Goal: Information Seeking & Learning: Get advice/opinions

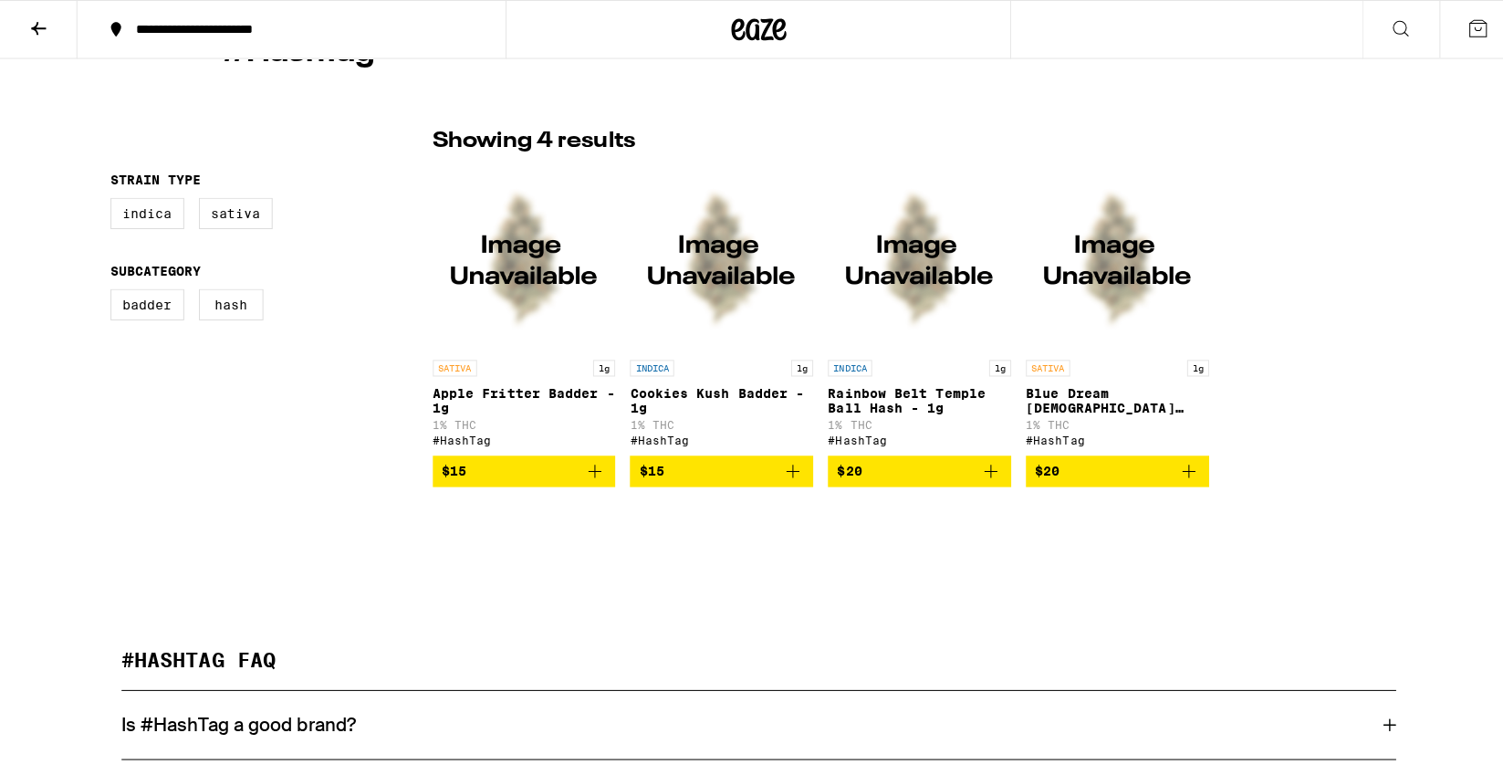
scroll to position [355, 0]
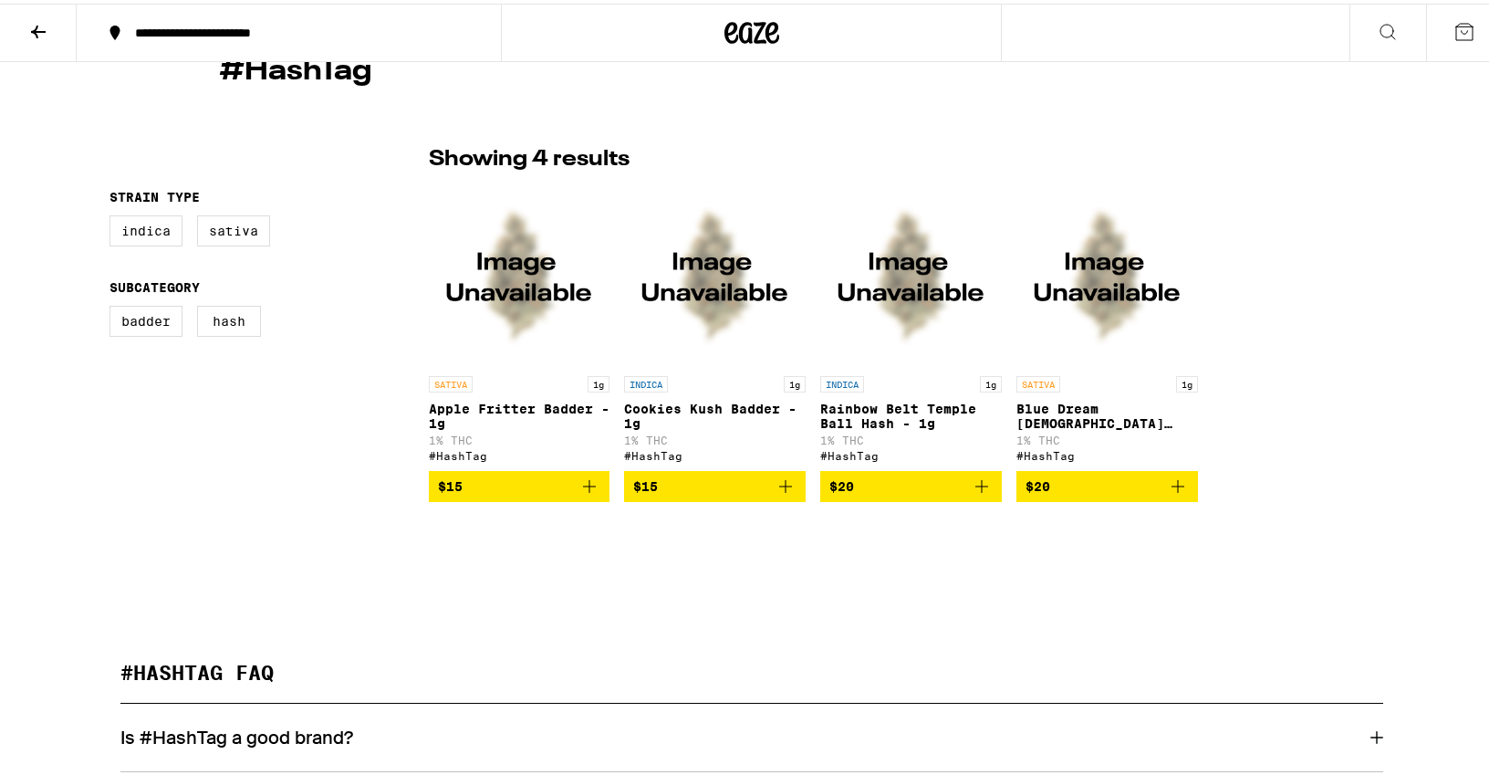
click at [505, 299] on img "Open page for Apple Fritter Badder - 1g from #HashTag" at bounding box center [520, 272] width 182 height 182
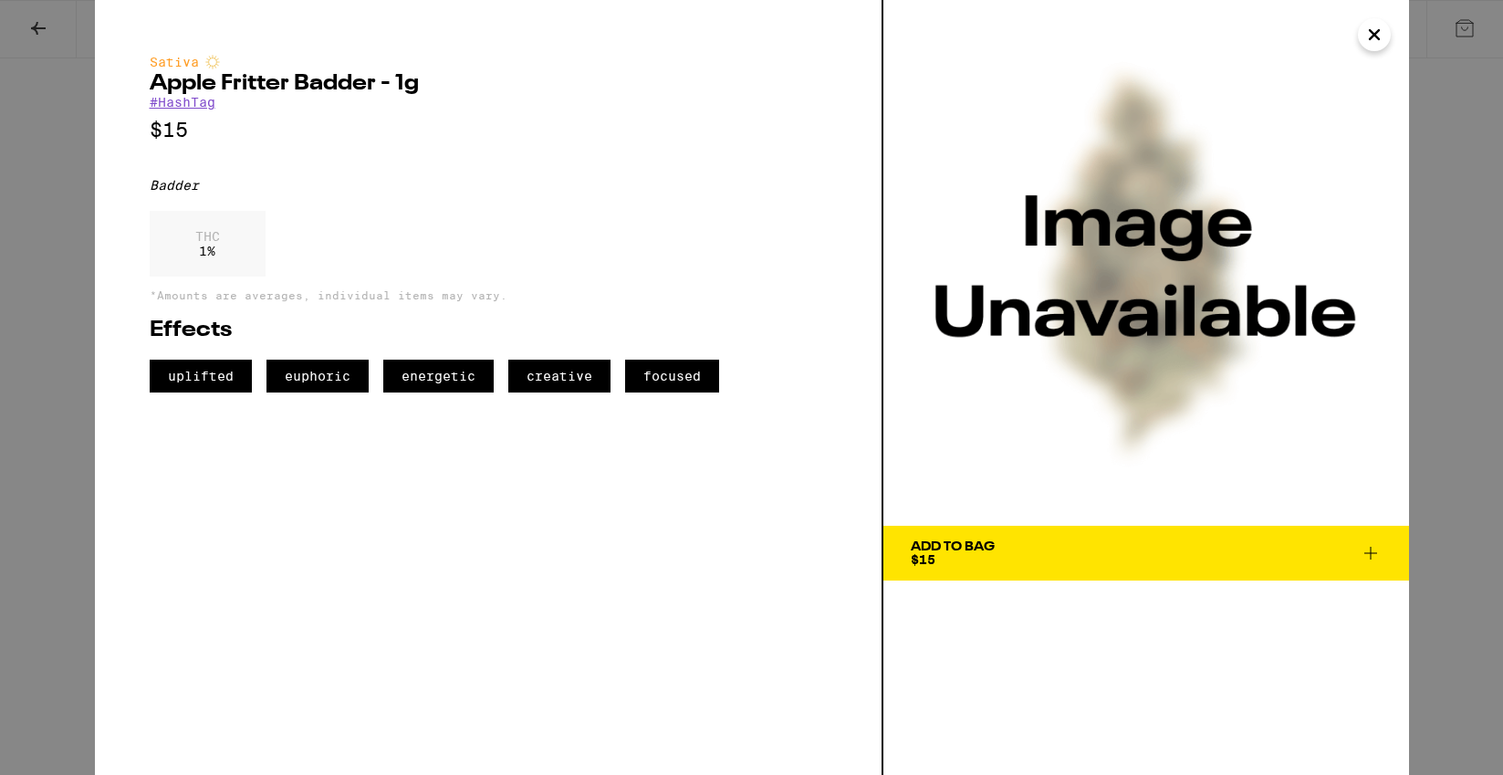
click at [170, 103] on link "#HashTag" at bounding box center [183, 102] width 66 height 15
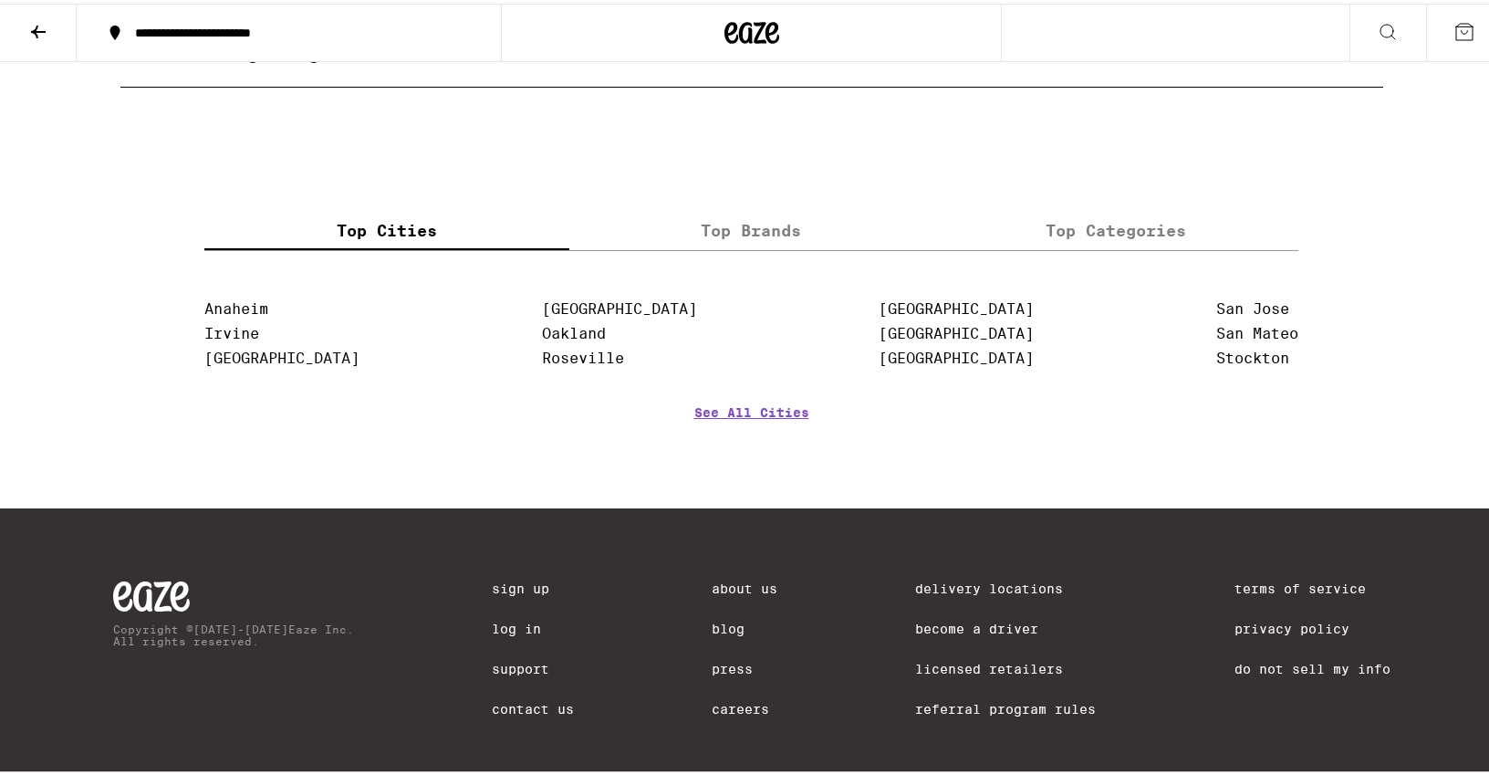
scroll to position [802, 0]
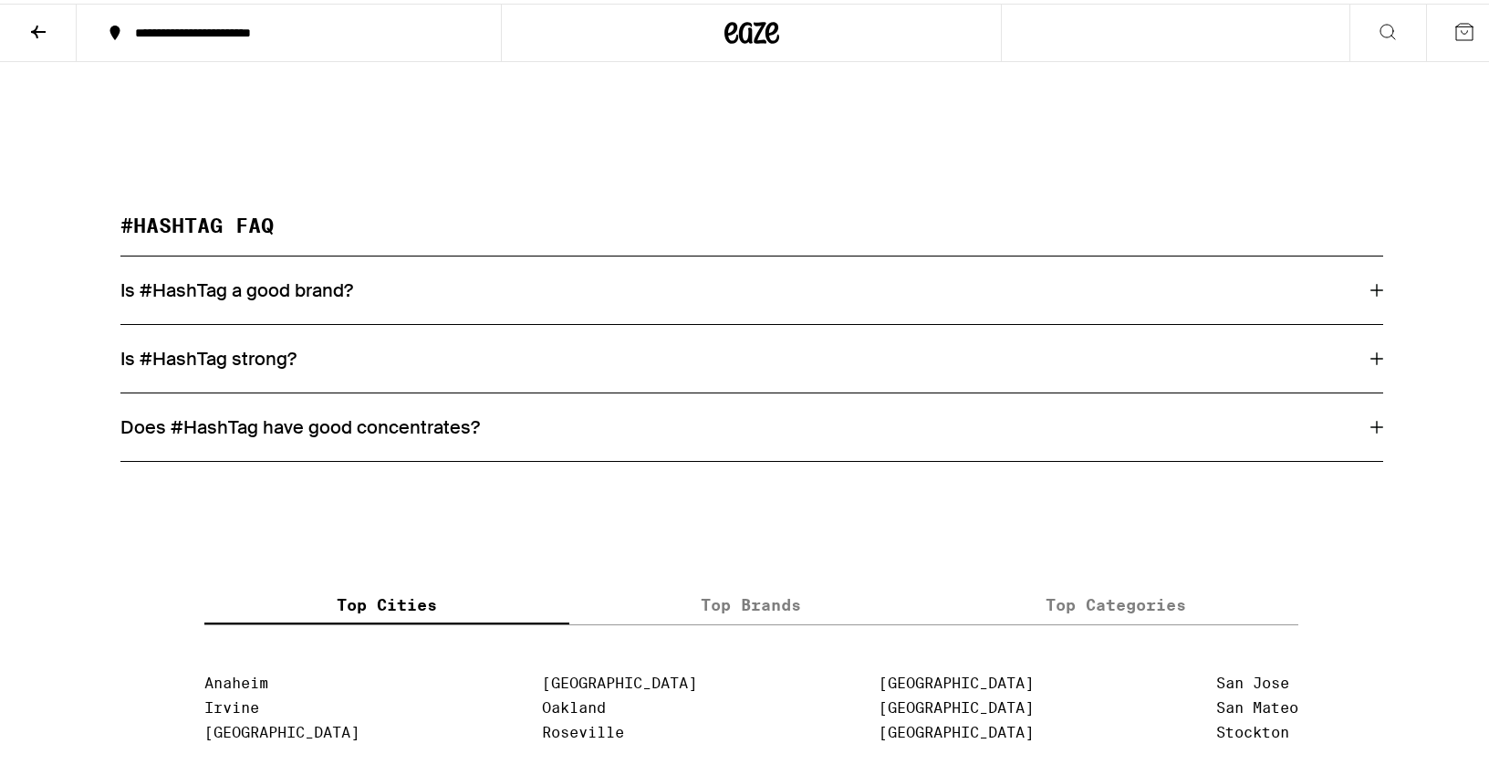
click at [232, 295] on h3 "Is #HashTag a good brand?" at bounding box center [236, 287] width 233 height 24
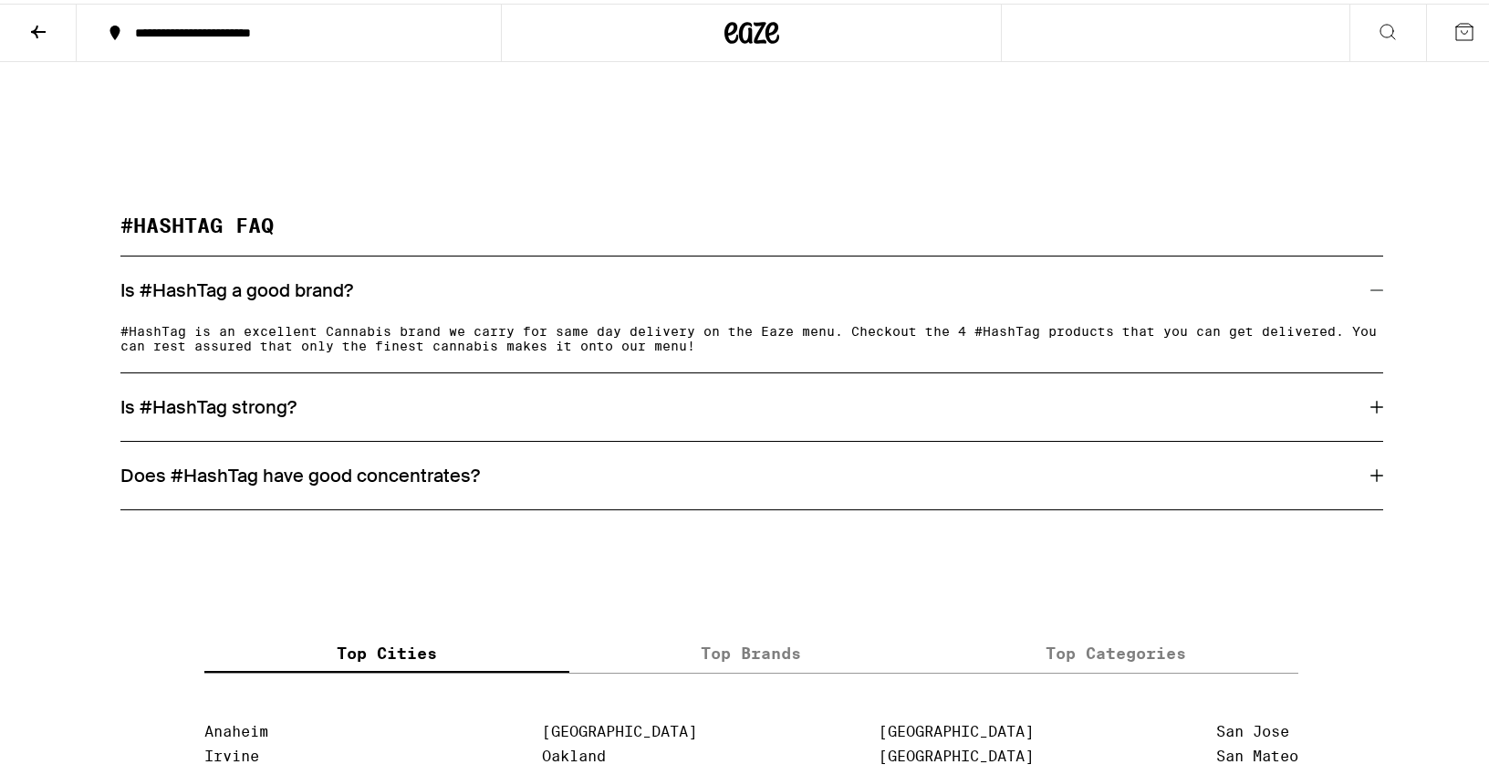
scroll to position [355, 0]
